Goal: Task Accomplishment & Management: Complete application form

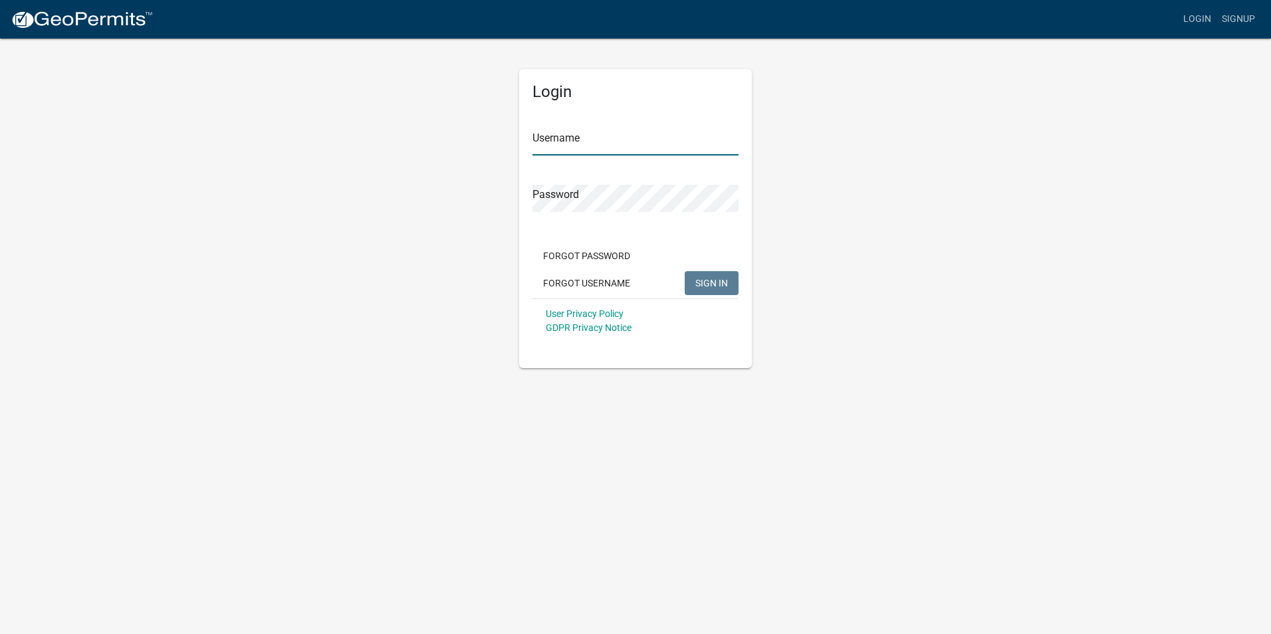
click at [555, 150] on input "Username" at bounding box center [636, 141] width 206 height 27
type input "[PERSON_NAME]"
click at [728, 280] on span "SIGN IN" at bounding box center [712, 282] width 33 height 11
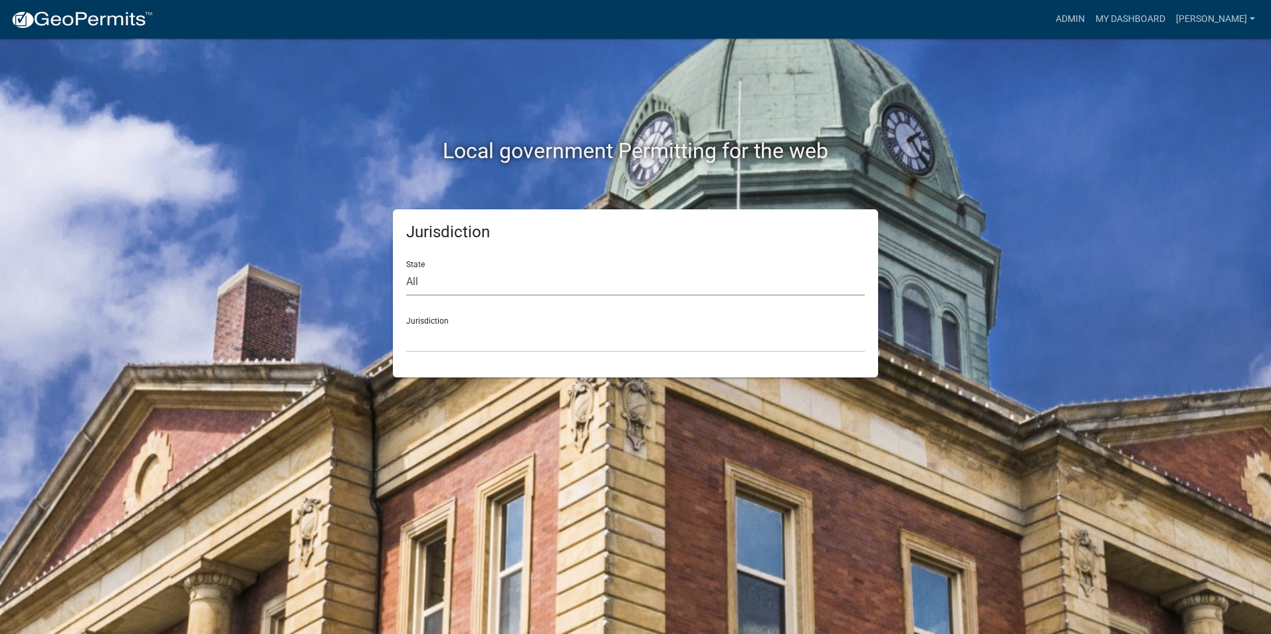
click at [537, 290] on select "All [US_STATE] [US_STATE] [US_STATE] [US_STATE] [US_STATE] [US_STATE] [US_STATE…" at bounding box center [635, 282] width 459 height 27
select select "[US_STATE]"
click at [406, 269] on select "All [US_STATE] [US_STATE] [US_STATE] [US_STATE] [US_STATE] [US_STATE] [US_STATE…" at bounding box center [635, 282] width 459 height 27
click at [482, 333] on select "[GEOGRAPHIC_DATA], [US_STATE] [GEOGRAPHIC_DATA], [US_STATE] [GEOGRAPHIC_DATA], …" at bounding box center [635, 338] width 459 height 27
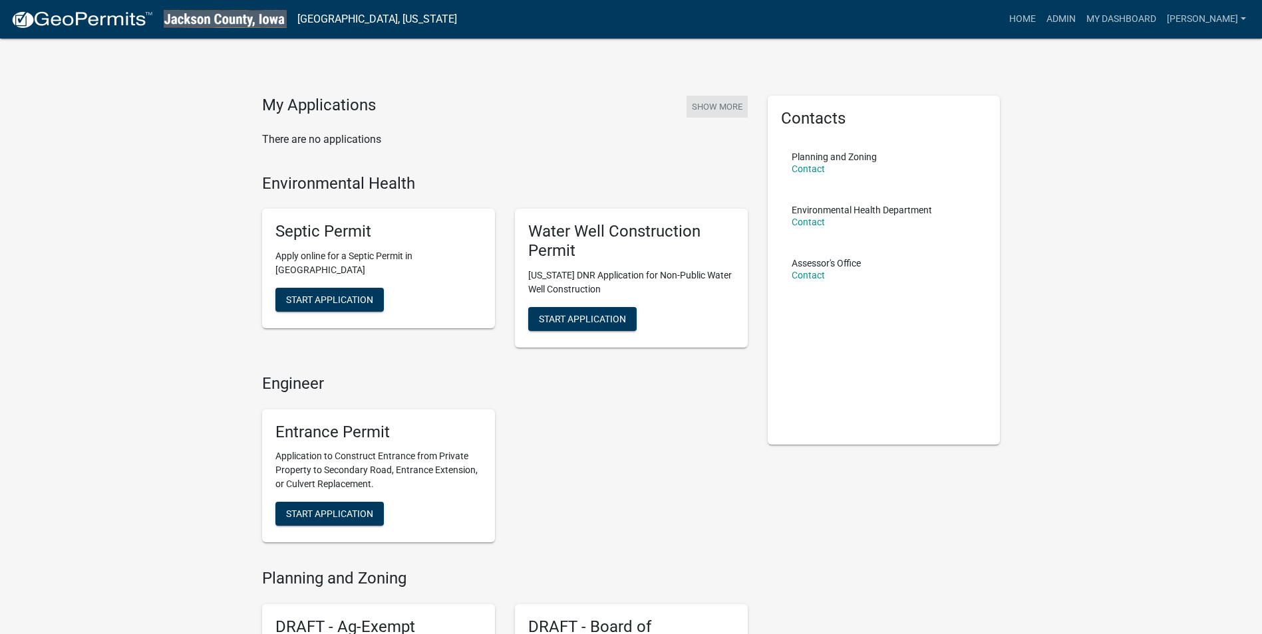
click at [729, 106] on button "Show More" at bounding box center [716, 107] width 61 height 22
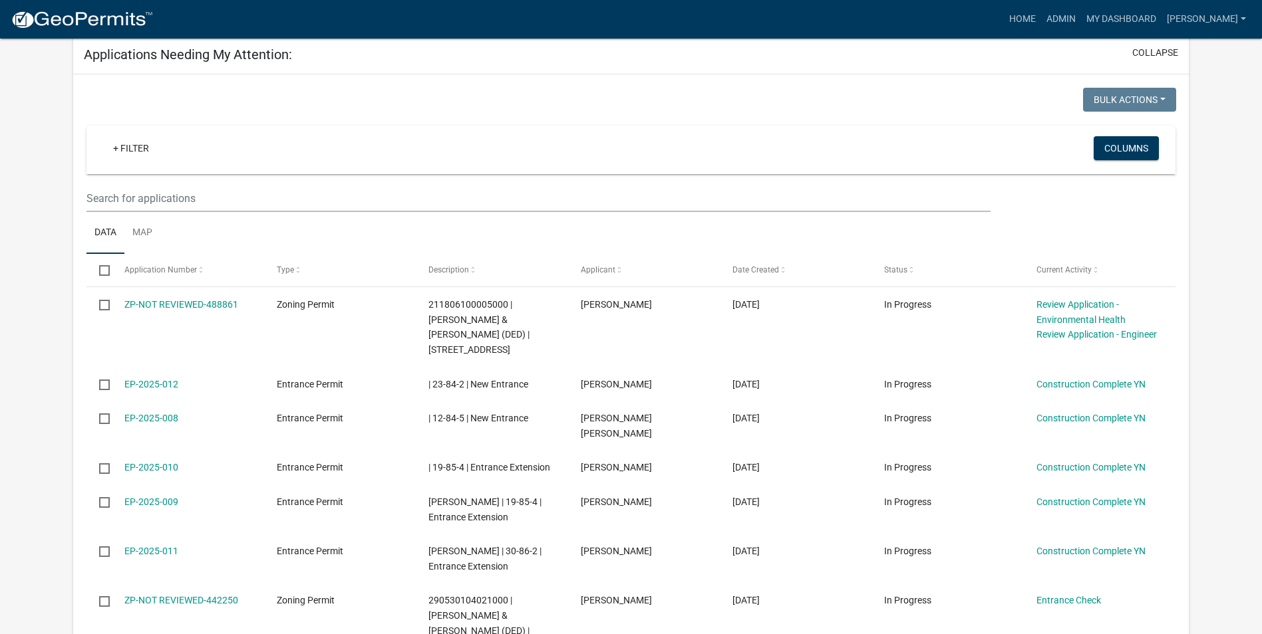
scroll to position [180, 0]
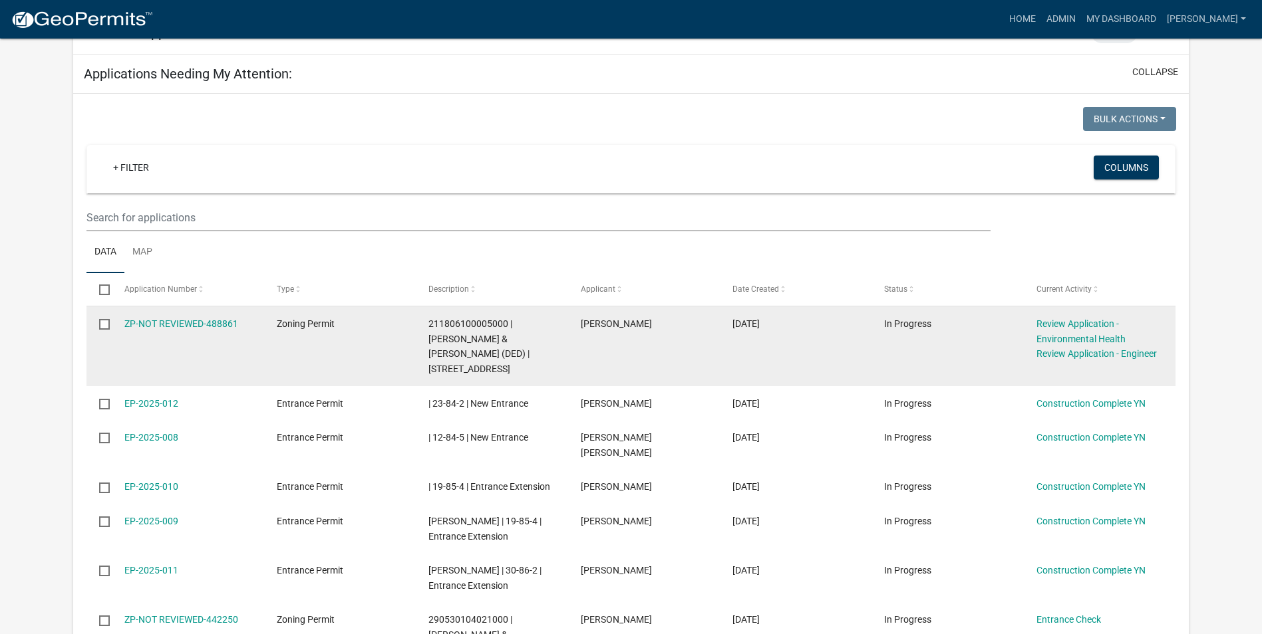
click at [179, 315] on datatable-body-cell "ZP-NOT REVIEWED-488861" at bounding box center [188, 347] width 152 height 80
click at [178, 324] on link "ZP-NOT REVIEWED-488861" at bounding box center [181, 324] width 114 height 11
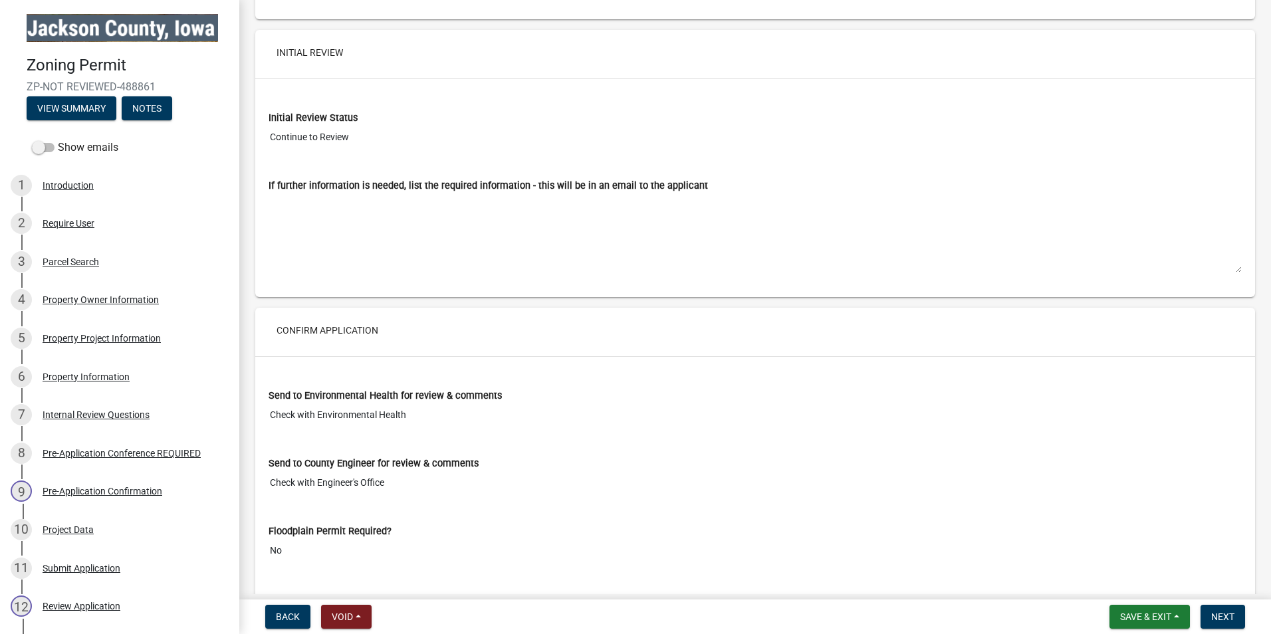
scroll to position [9446, 0]
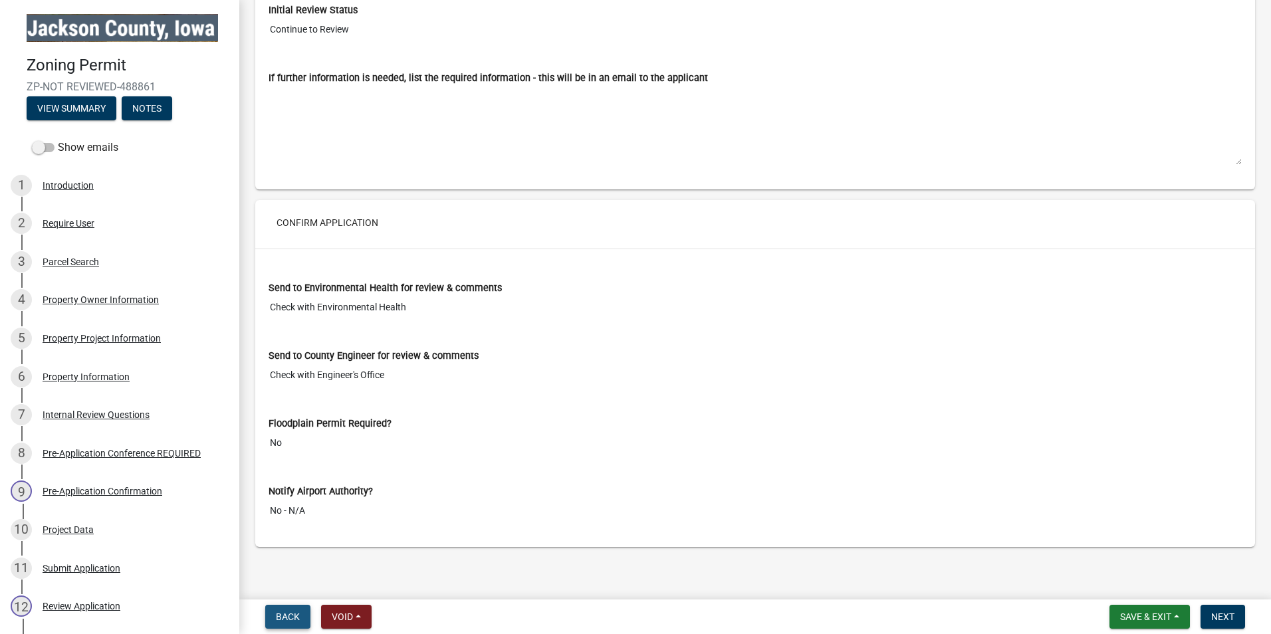
click at [290, 614] on span "Back" at bounding box center [288, 617] width 24 height 11
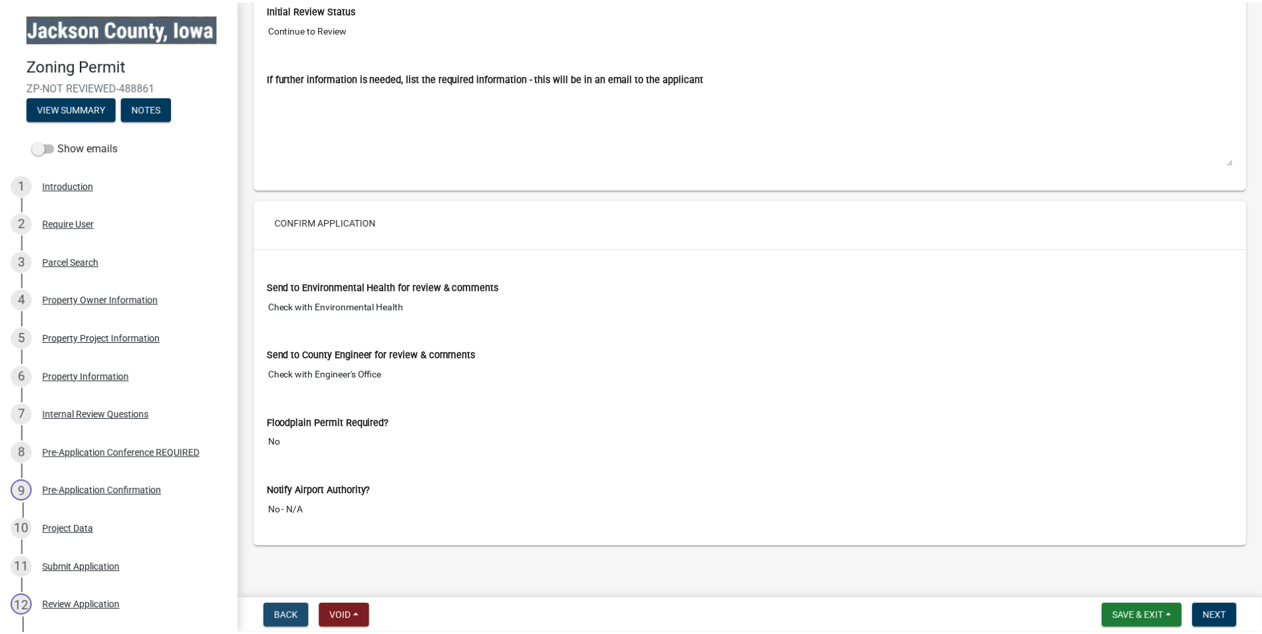
scroll to position [0, 0]
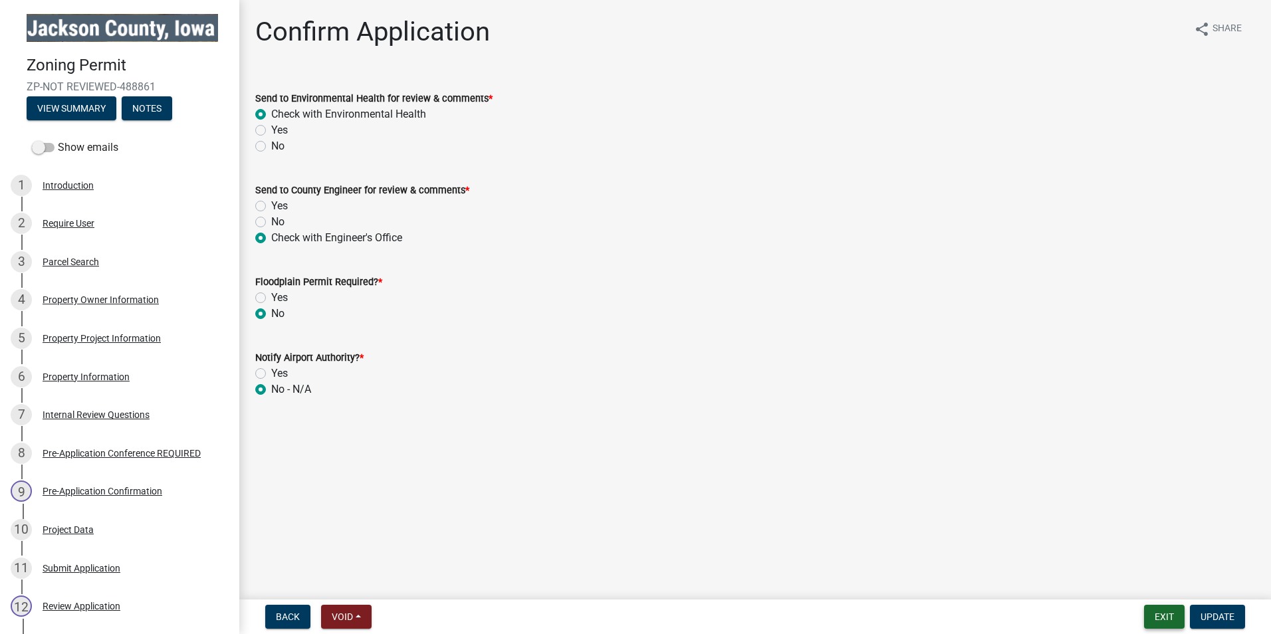
click at [1170, 618] on button "Exit" at bounding box center [1164, 617] width 41 height 24
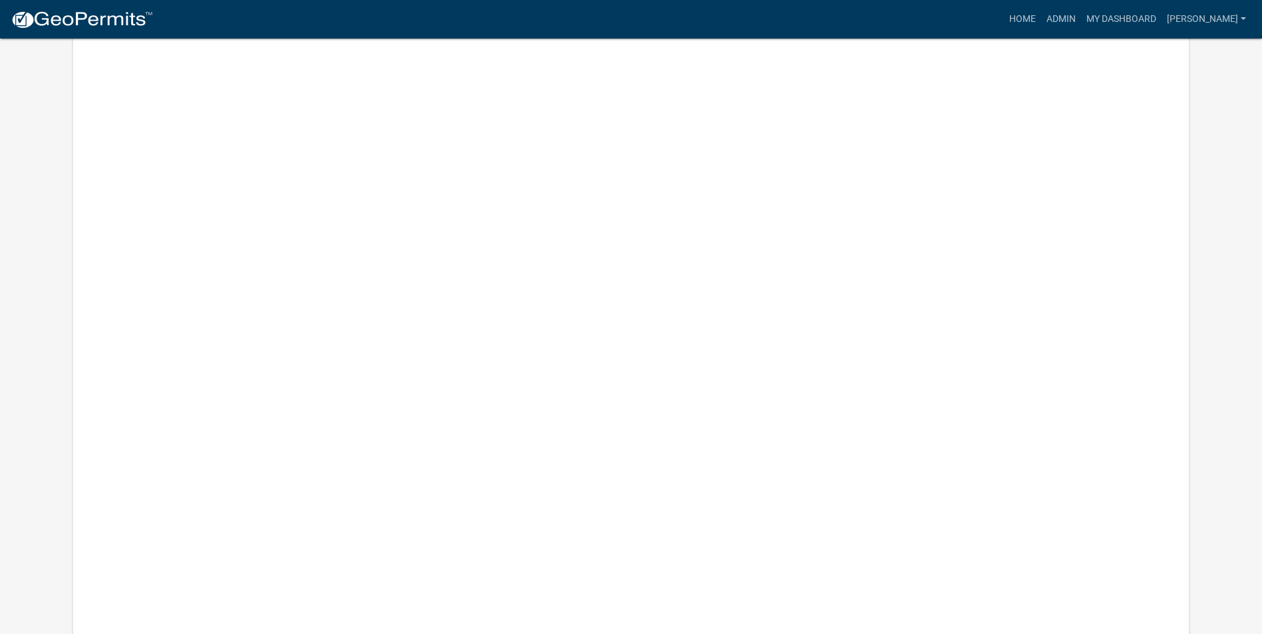
scroll to position [1166, 0]
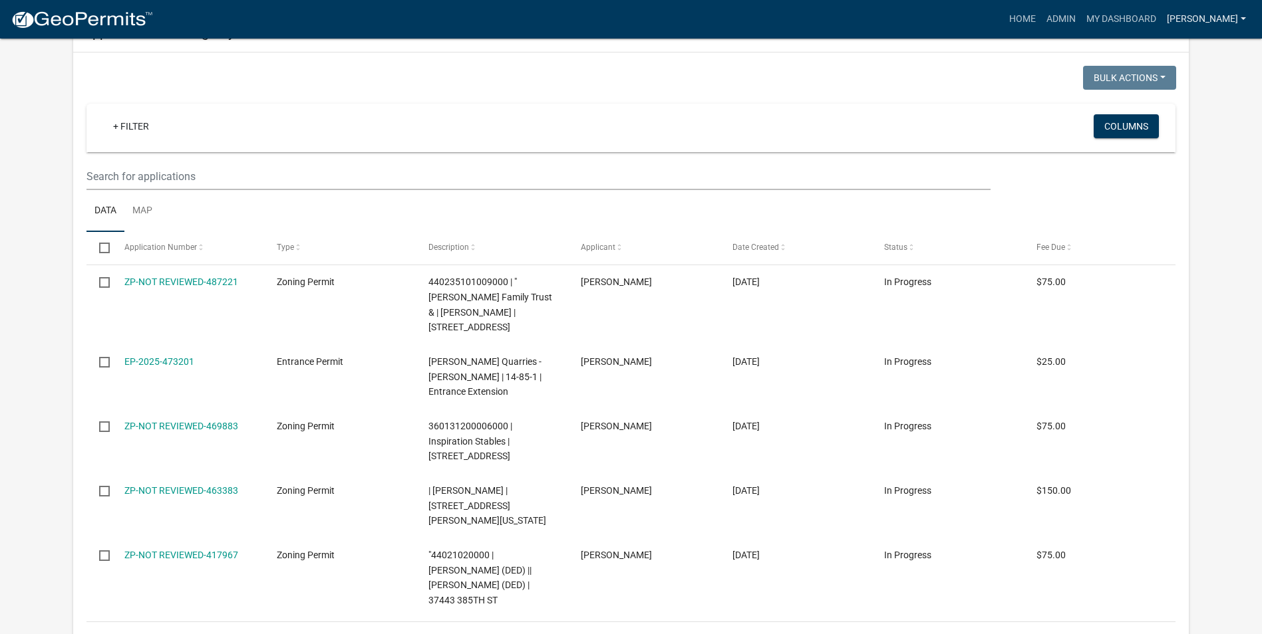
click at [1189, 14] on link "[PERSON_NAME]" at bounding box center [1206, 19] width 90 height 25
click at [1188, 122] on link "Logout" at bounding box center [1197, 130] width 106 height 32
